Goal: Task Accomplishment & Management: Manage account settings

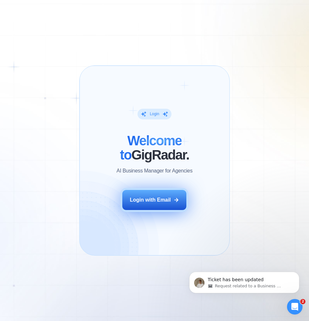
click at [144, 203] on div "Login with Email" at bounding box center [150, 200] width 41 height 7
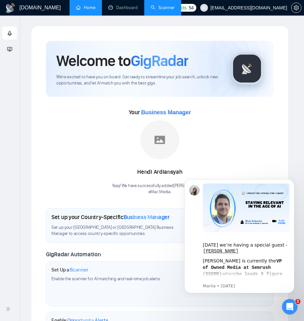
click at [161, 5] on link "Scanner" at bounding box center [163, 8] width 24 height 6
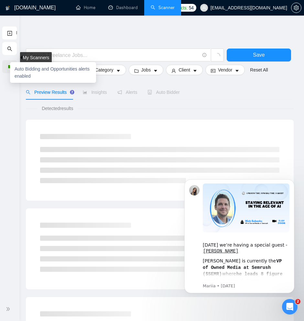
click at [11, 67] on div "Auto Bidding and Opportunities alerts enabled" at bounding box center [53, 72] width 86 height 21
click at [9, 67] on div at bounding box center [10, 67] width 4 height 4
click at [32, 75] on div "Auto Bidding and Opportunities alerts enabled" at bounding box center [53, 72] width 86 height 21
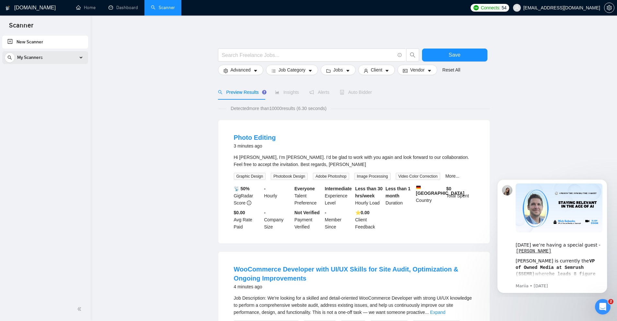
click at [79, 56] on div "My Scanners" at bounding box center [45, 57] width 81 height 13
click at [56, 71] on link "Wordpress Developer" at bounding box center [45, 72] width 62 height 13
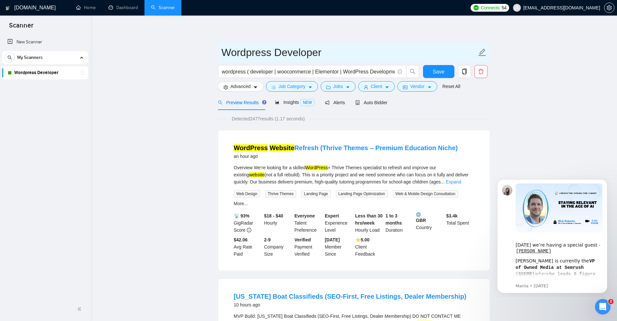
click at [309, 52] on icon "edit" at bounding box center [481, 52] width 7 height 7
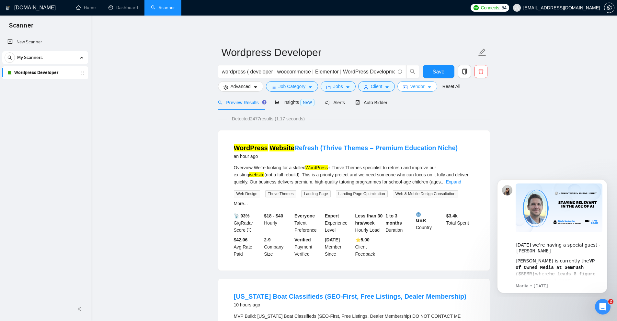
click at [309, 85] on icon "caret-down" at bounding box center [429, 87] width 5 height 5
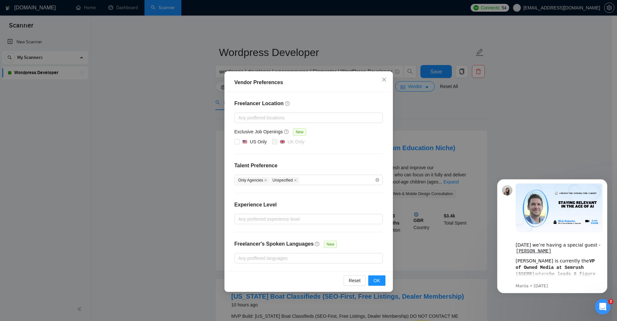
click at [309, 119] on div "Vendor Preferences Freelancer Location Any preffered locations Exclusive Job Op…" at bounding box center [308, 160] width 617 height 321
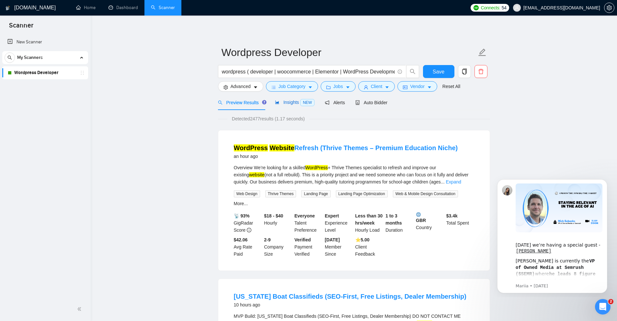
click at [284, 102] on span "Insights NEW" at bounding box center [294, 102] width 39 height 5
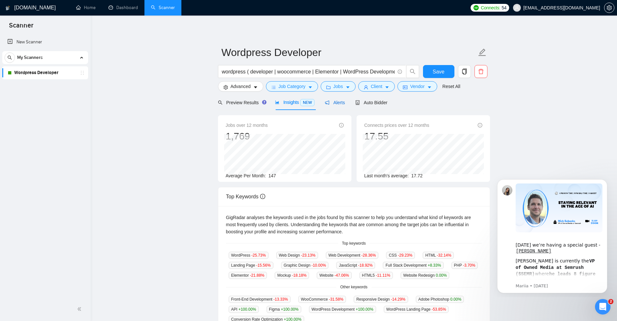
click at [309, 101] on span "Alerts" at bounding box center [335, 102] width 20 height 5
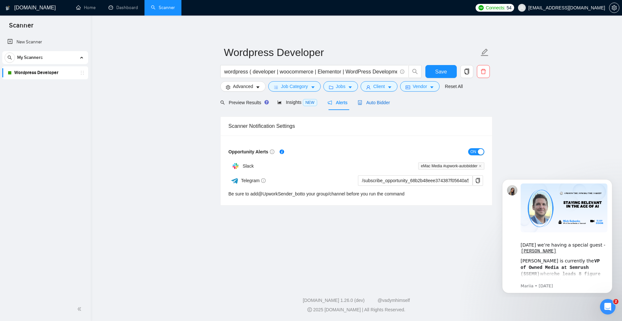
click at [309, 101] on span "Auto Bidder" at bounding box center [373, 102] width 32 height 5
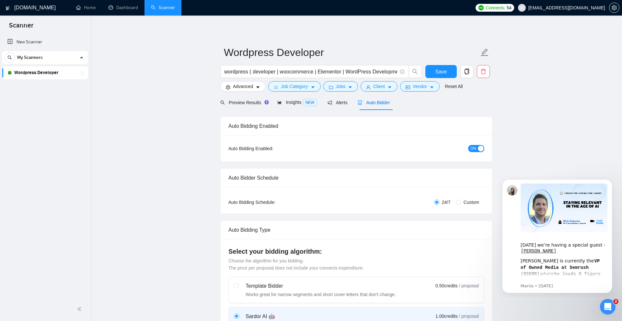
checkbox input "true"
click at [309, 151] on div "button" at bounding box center [478, 149] width 6 height 6
